Goal: Find specific page/section: Find specific page/section

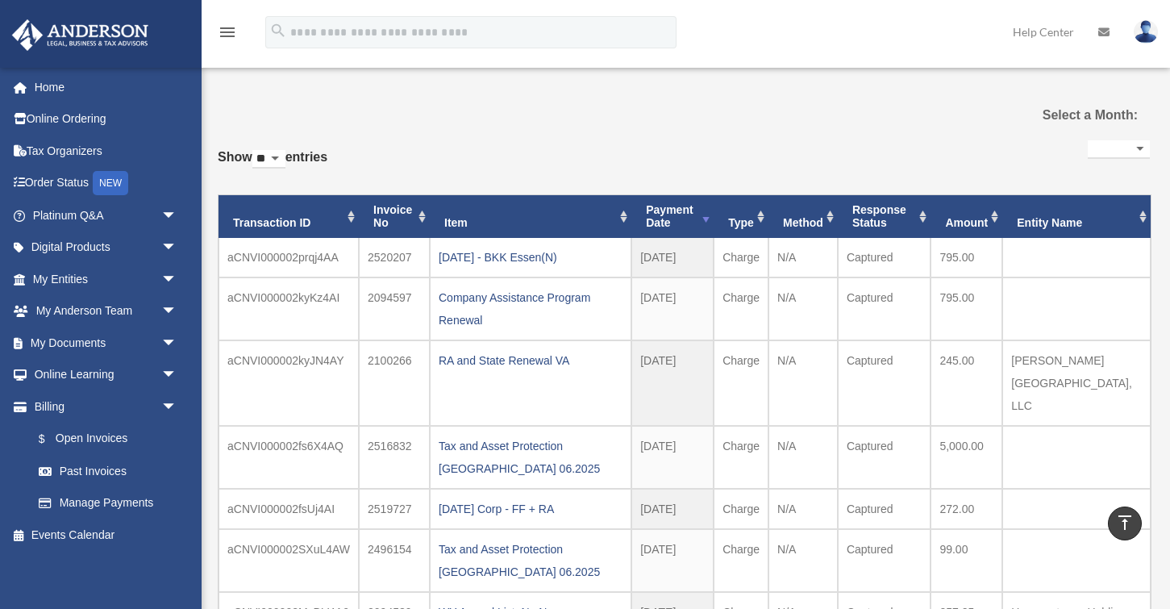
select select
click at [92, 442] on link "$ Open Invoices" at bounding box center [112, 438] width 179 height 33
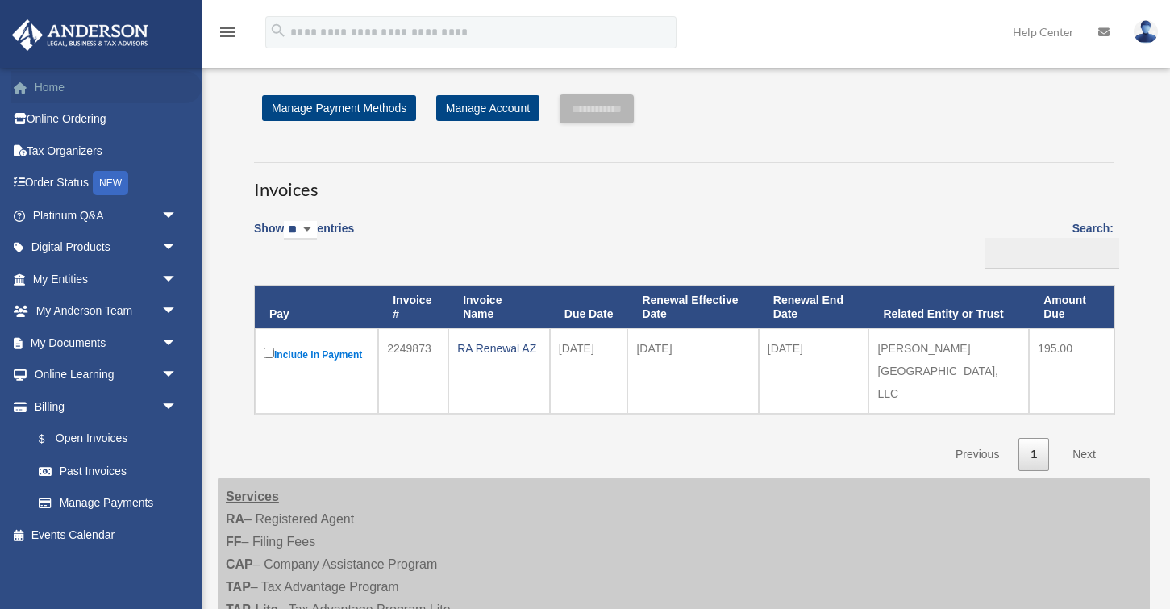
click at [49, 85] on link "Home" at bounding box center [106, 87] width 190 height 32
